Goal: Find specific page/section: Find specific page/section

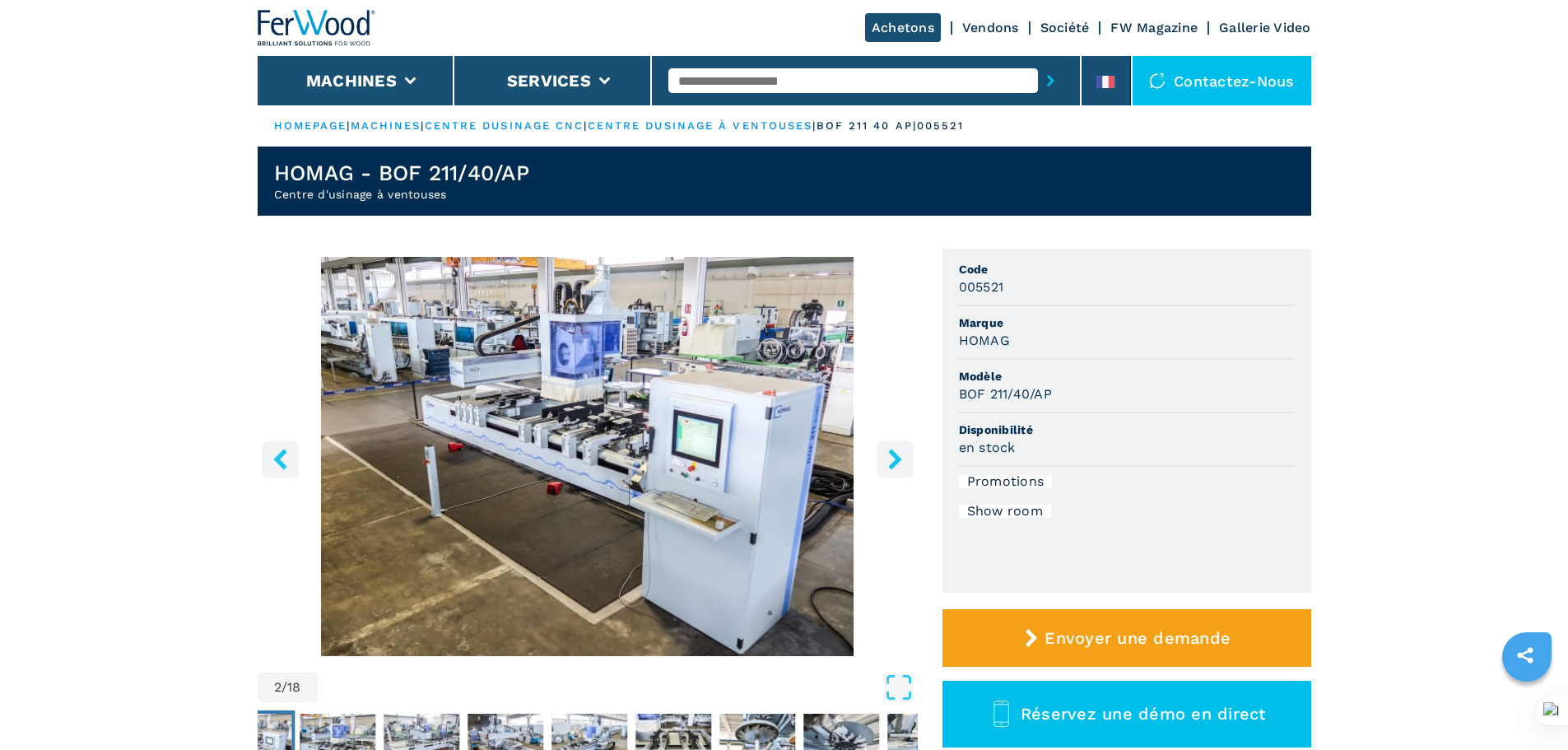
click at [703, 75] on input "text" at bounding box center [853, 81] width 370 height 25
click at [1112, 83] on icon at bounding box center [1112, 82] width 7 height 12
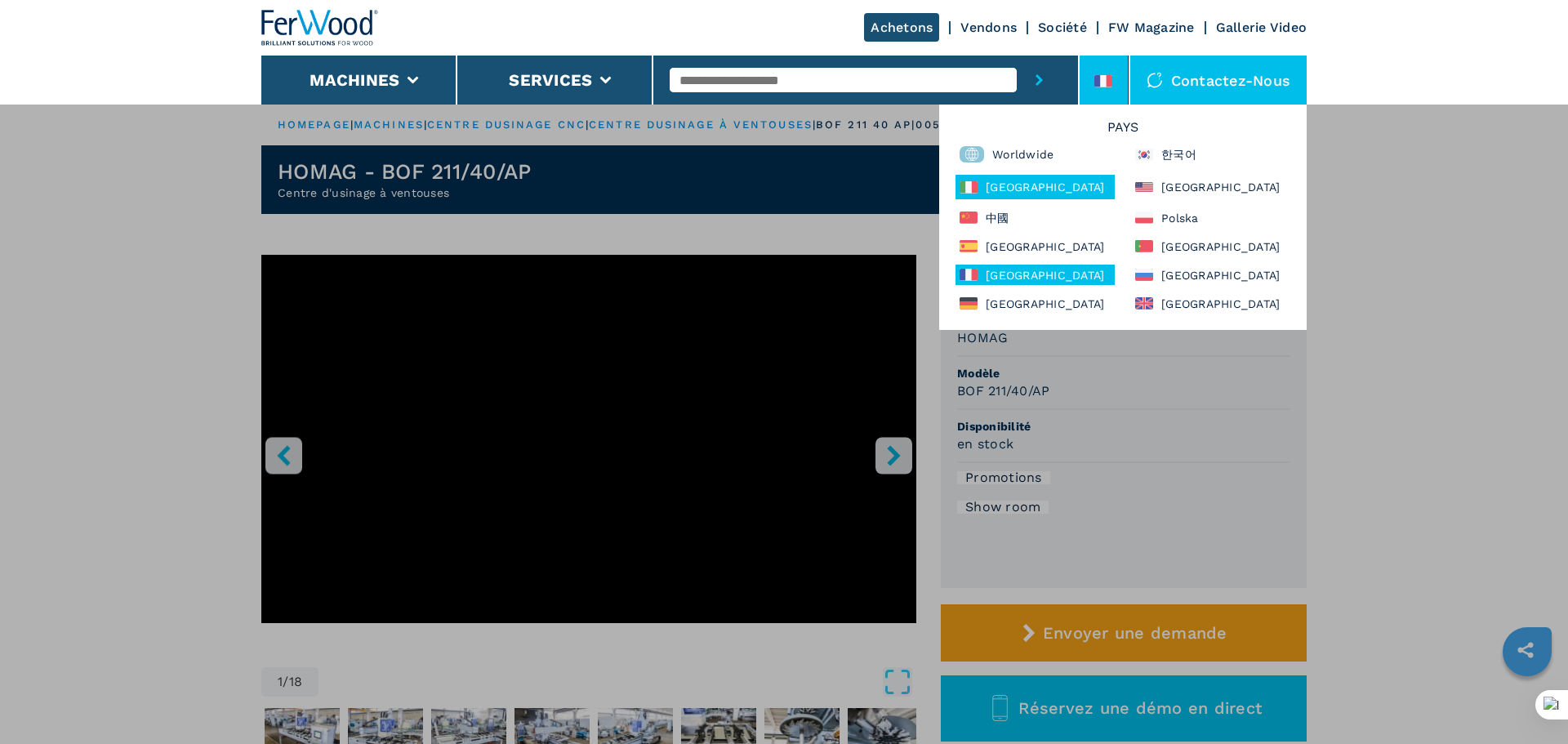
click at [983, 192] on div "[GEOGRAPHIC_DATA]" at bounding box center [1034, 187] width 159 height 25
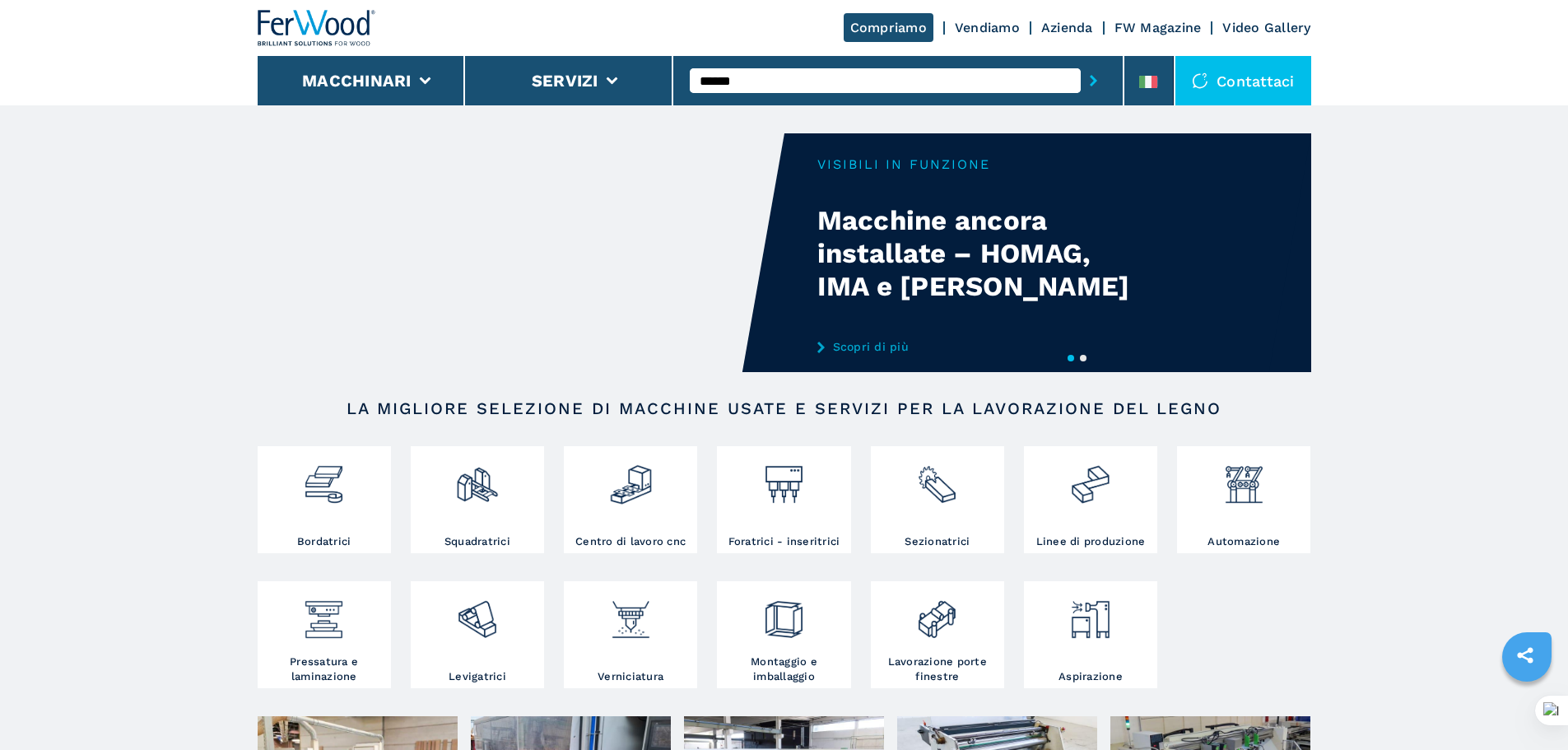
type input "******"
click at [1080, 62] on button "submit-button" at bounding box center [1093, 81] width 26 height 38
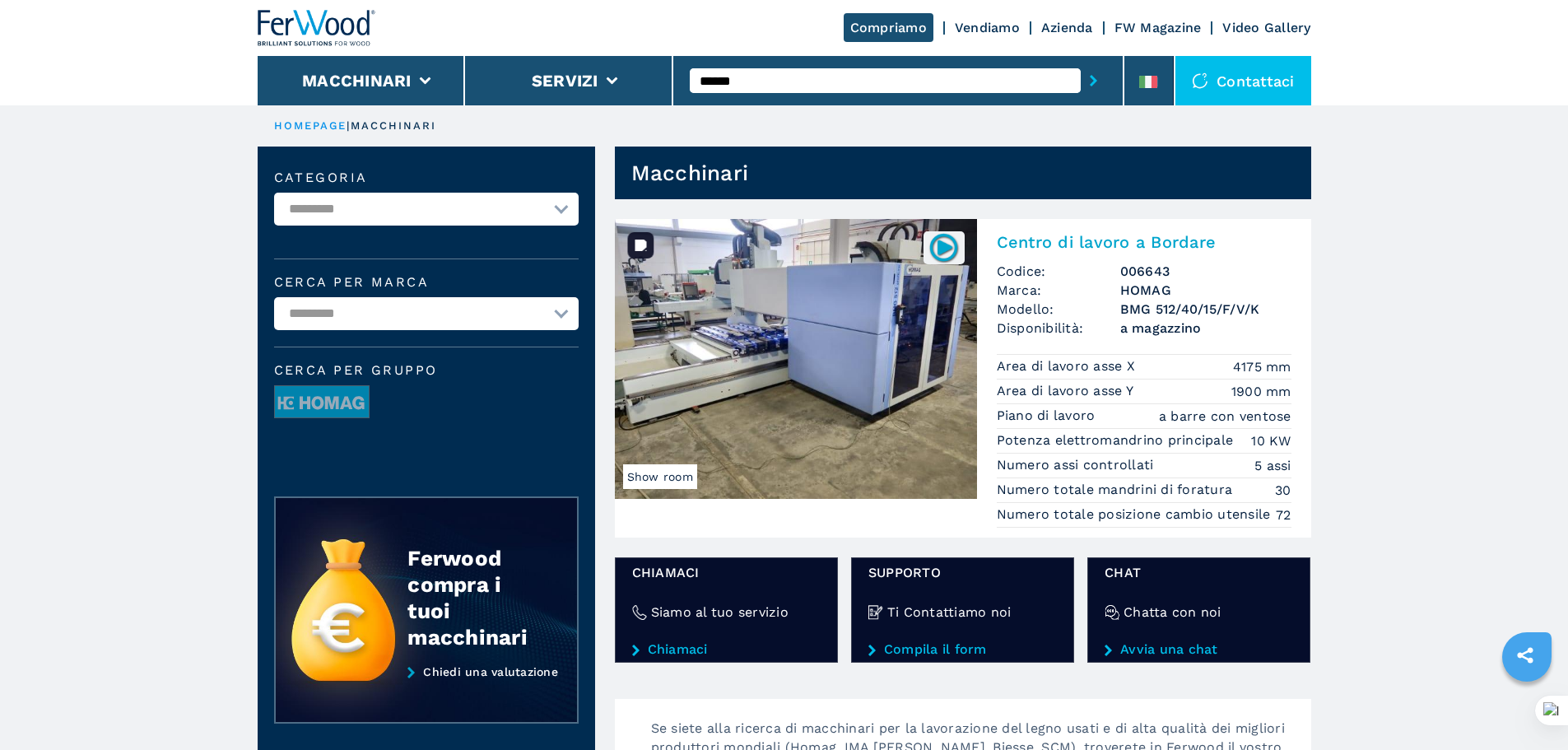
click at [890, 389] on img at bounding box center [796, 359] width 362 height 280
